Goal: Task Accomplishment & Management: Use online tool/utility

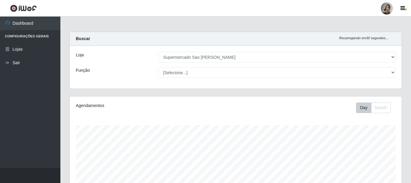
select select "383"
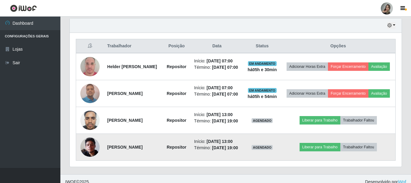
scroll to position [236, 0]
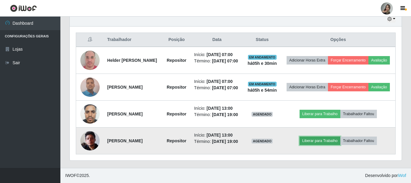
click at [322, 139] on button "Liberar para Trabalho" at bounding box center [320, 141] width 41 height 8
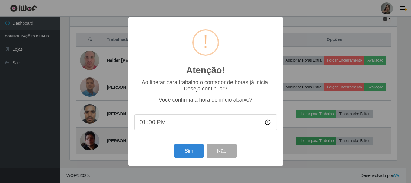
scroll to position [125, 329]
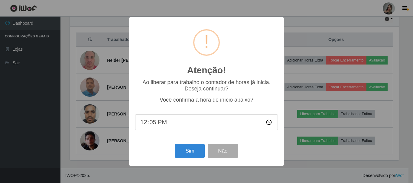
type input "12:55"
click at [195, 150] on button "Sim" at bounding box center [189, 151] width 29 height 14
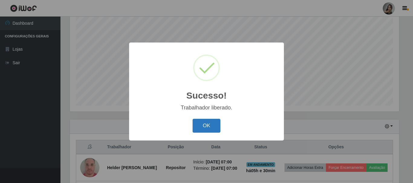
click at [208, 128] on button "OK" at bounding box center [206, 126] width 28 height 14
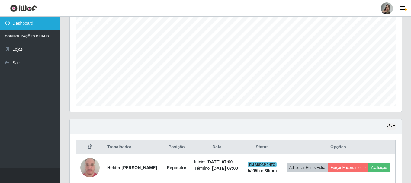
scroll to position [201, 0]
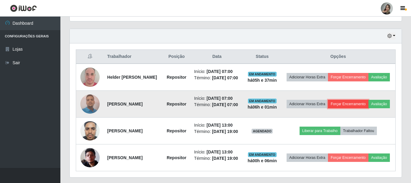
click at [350, 106] on button "Forçar Encerramento" at bounding box center [348, 104] width 40 height 8
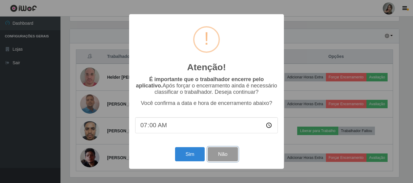
click at [227, 158] on button "Não" at bounding box center [223, 154] width 30 height 14
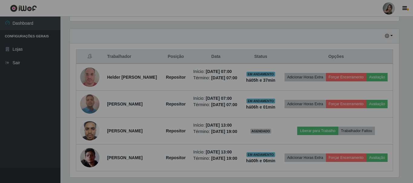
scroll to position [125, 332]
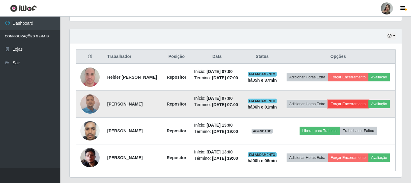
click at [357, 106] on button "Forçar Encerramento" at bounding box center [348, 104] width 40 height 8
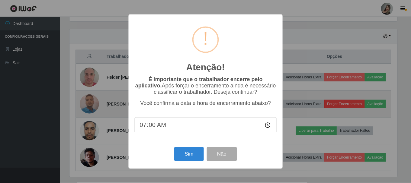
scroll to position [125, 329]
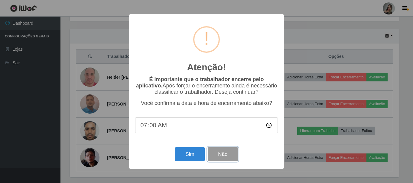
click at [234, 159] on button "Não" at bounding box center [223, 154] width 30 height 14
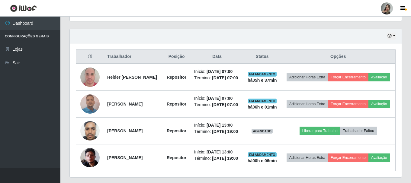
scroll to position [125, 332]
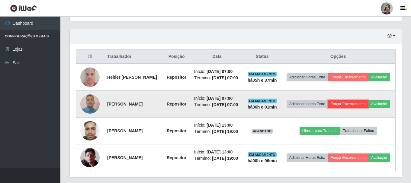
click at [354, 106] on button "Forçar Encerramento" at bounding box center [348, 104] width 40 height 8
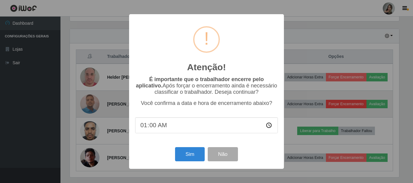
type input "13:00"
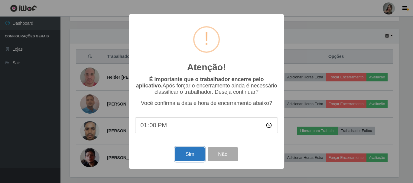
click at [191, 153] on button "Sim" at bounding box center [189, 154] width 29 height 14
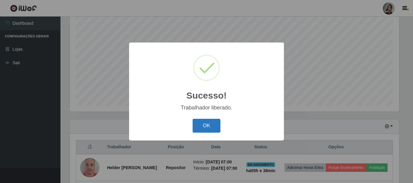
click at [200, 128] on button "OK" at bounding box center [206, 126] width 28 height 14
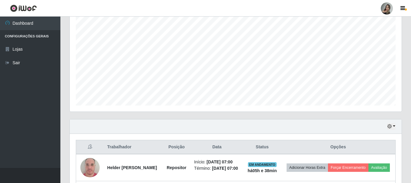
scroll to position [205, 0]
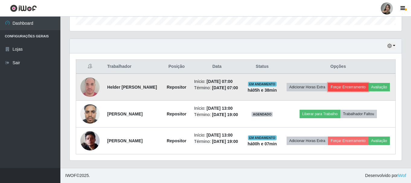
click at [353, 83] on button "Forçar Encerramento" at bounding box center [348, 87] width 40 height 8
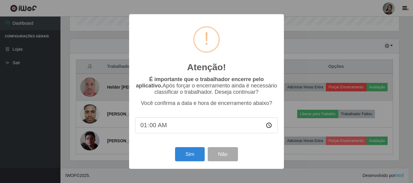
type input "13:00"
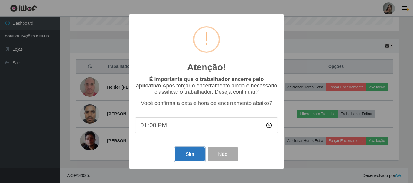
click at [192, 156] on button "Sim" at bounding box center [189, 154] width 29 height 14
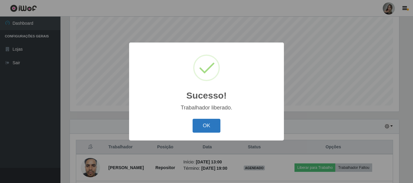
click at [210, 132] on button "OK" at bounding box center [206, 126] width 28 height 14
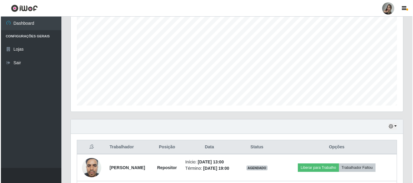
scroll to position [173, 0]
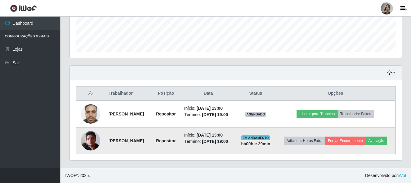
click at [85, 140] on img at bounding box center [90, 141] width 19 height 26
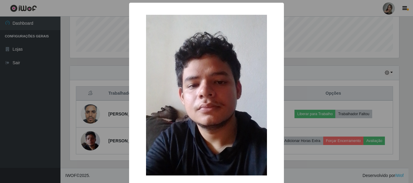
click at [117, 129] on div "× OK Cancel" at bounding box center [206, 91] width 413 height 183
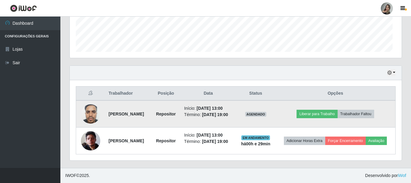
scroll to position [125, 332]
click at [86, 107] on img at bounding box center [90, 114] width 19 height 26
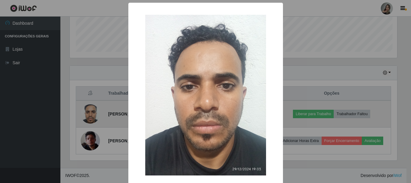
scroll to position [125, 329]
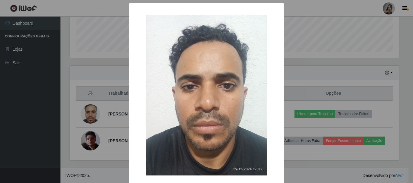
click at [94, 130] on div "× OK Cancel" at bounding box center [206, 91] width 413 height 183
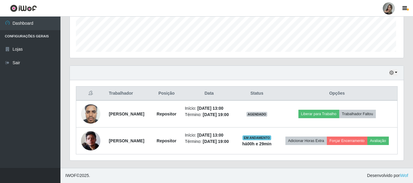
scroll to position [125, 332]
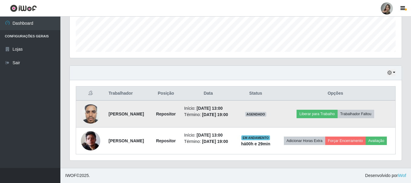
click at [87, 108] on img at bounding box center [90, 114] width 19 height 26
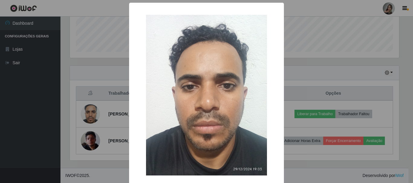
click at [105, 115] on div "× OK Cancel" at bounding box center [206, 91] width 413 height 183
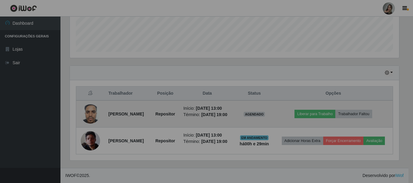
scroll to position [125, 332]
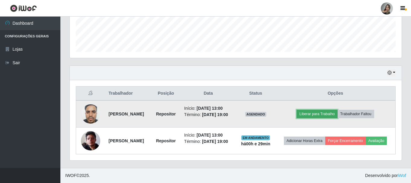
click at [311, 110] on button "Liberar para Trabalho" at bounding box center [317, 114] width 41 height 8
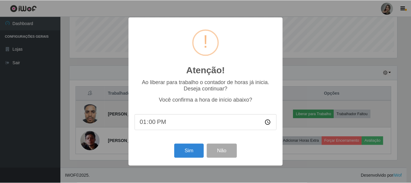
scroll to position [125, 329]
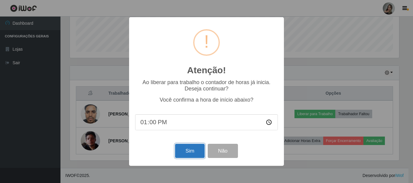
click at [192, 148] on button "Sim" at bounding box center [189, 151] width 29 height 14
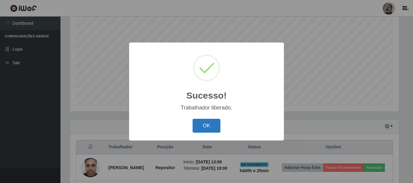
click at [216, 130] on button "OK" at bounding box center [206, 126] width 28 height 14
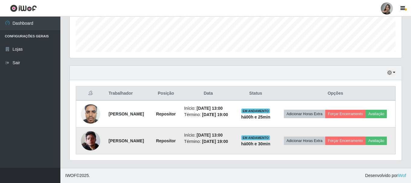
scroll to position [173, 0]
